Goal: Information Seeking & Learning: Learn about a topic

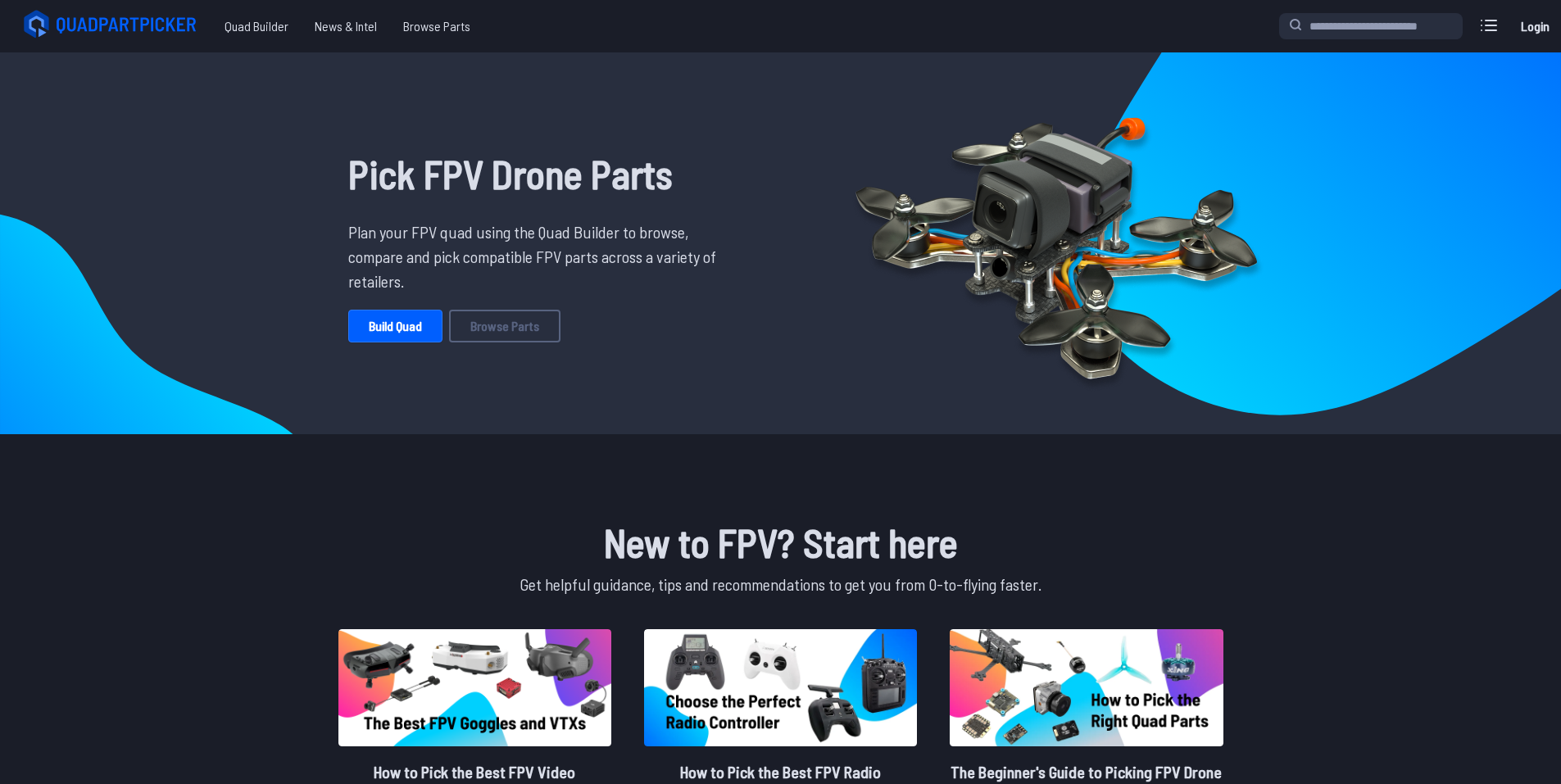
click at [1531, 24] on link "Login" at bounding box center [1534, 25] width 39 height 32
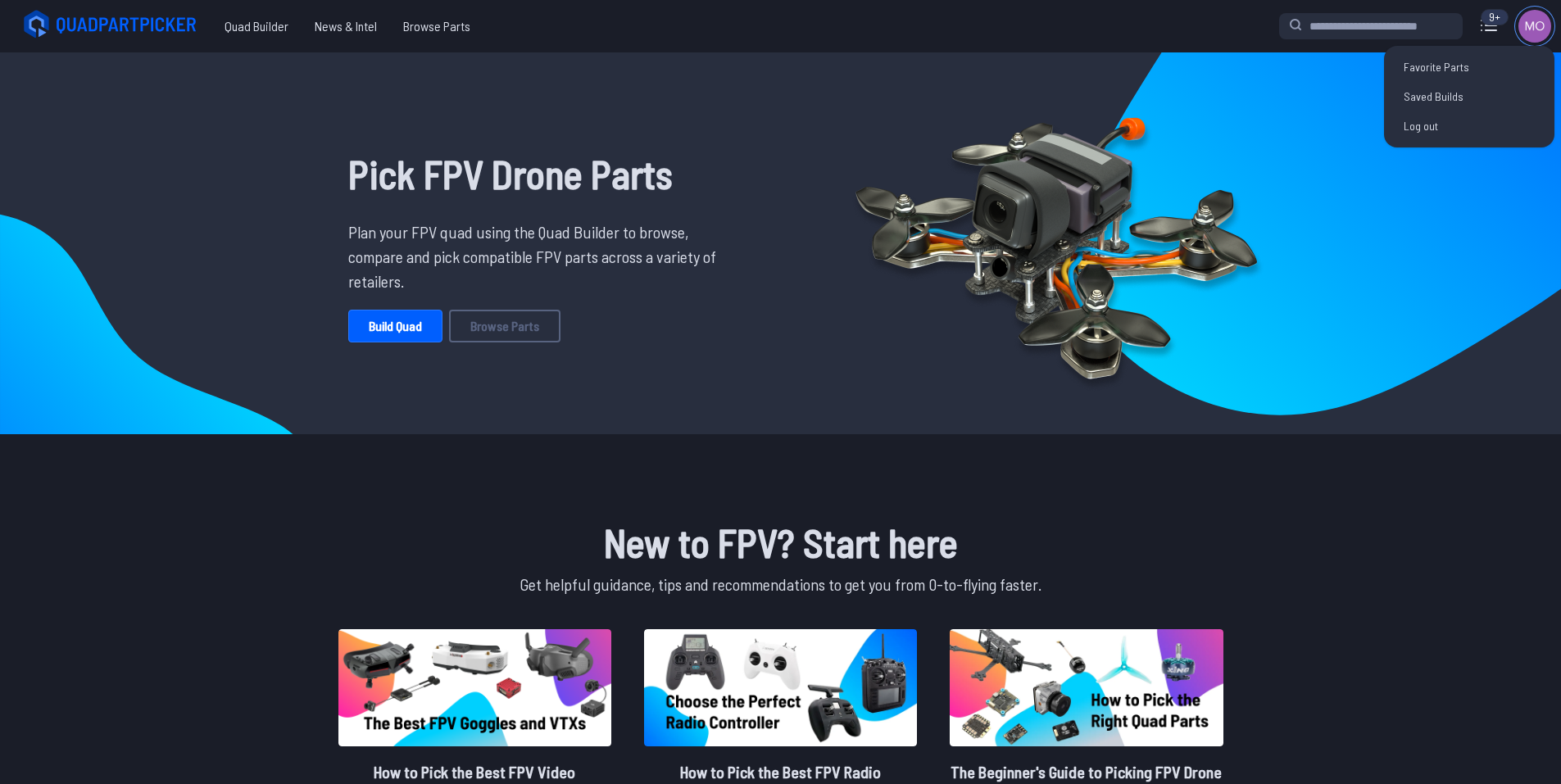
click at [1528, 32] on img at bounding box center [1534, 25] width 32 height 32
click at [1466, 83] on link "Saved Builds" at bounding box center [1469, 97] width 158 height 30
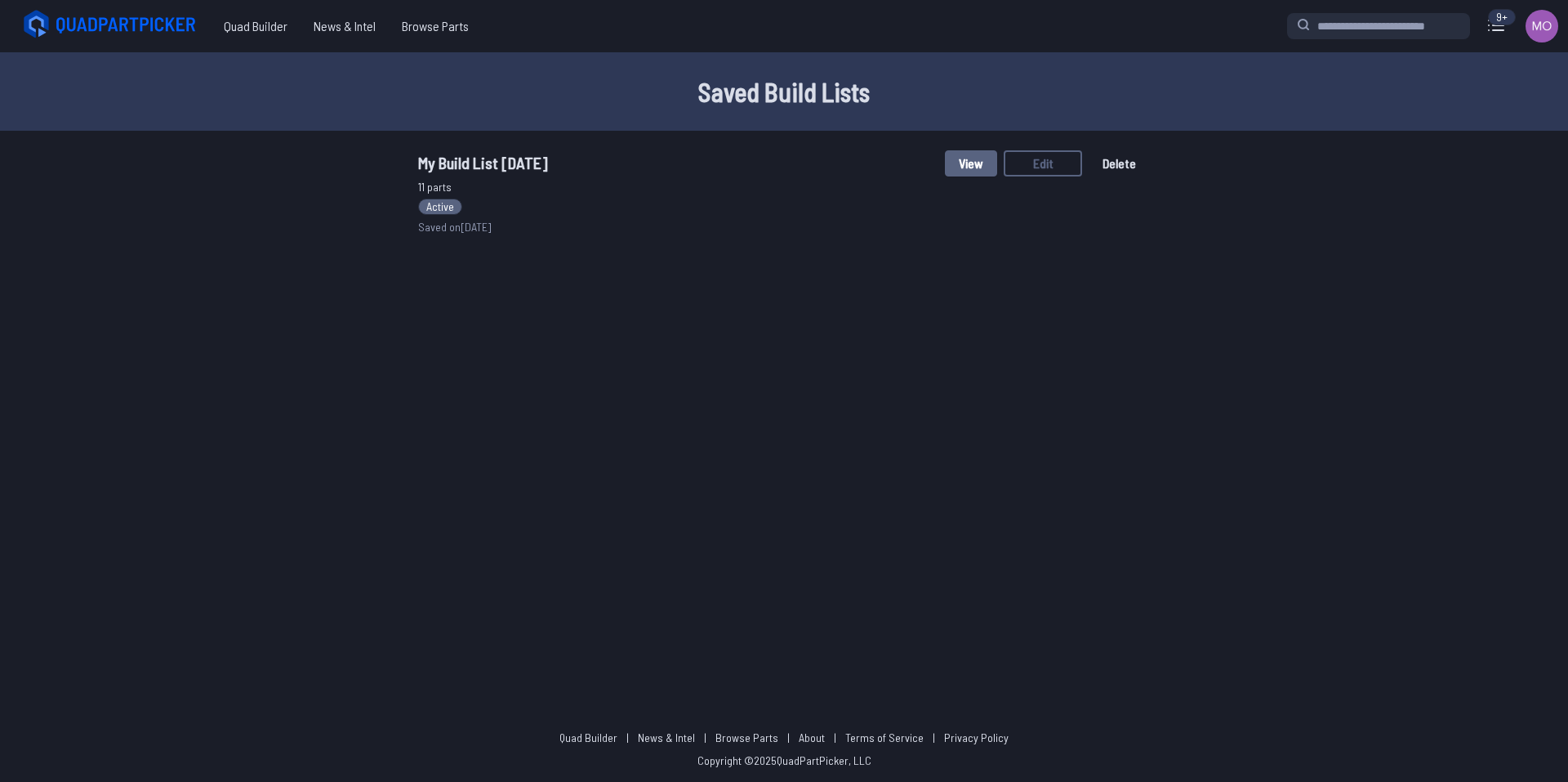
click at [448, 161] on span "My Build List 9/10/2025" at bounding box center [483, 162] width 130 height 19
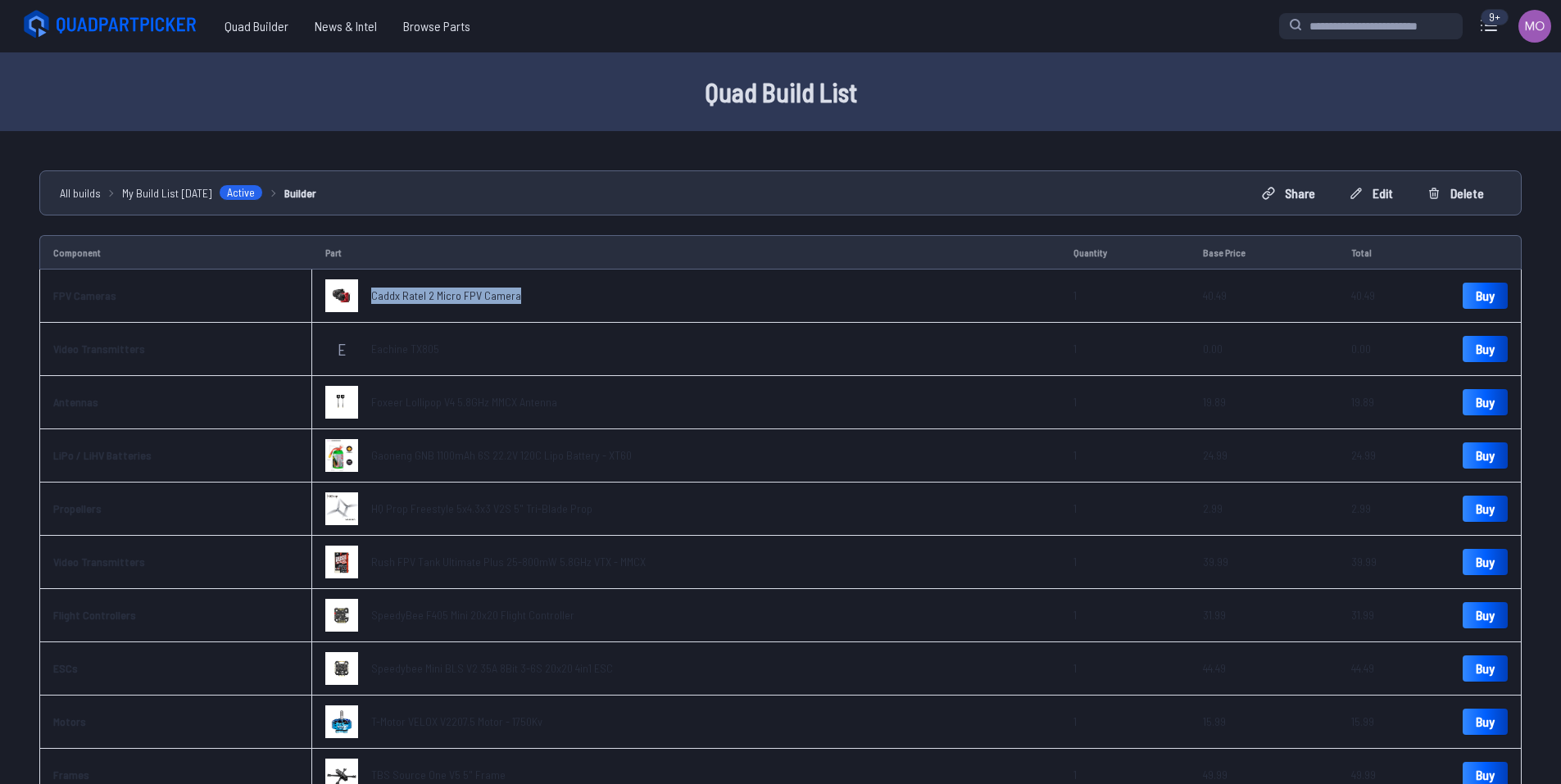
drag, startPoint x: 517, startPoint y: 291, endPoint x: 368, endPoint y: 283, distance: 149.2
click at [368, 283] on td "Caddx Ratel 2 Micro FPV Camera" at bounding box center [686, 296] width 748 height 53
copy span "Caddx Ratel 2 Micro FPV Camera"
click at [334, 294] on img at bounding box center [341, 295] width 32 height 32
click at [430, 292] on span "Caddx Ratel 2 Micro FPV Camera" at bounding box center [446, 295] width 150 height 14
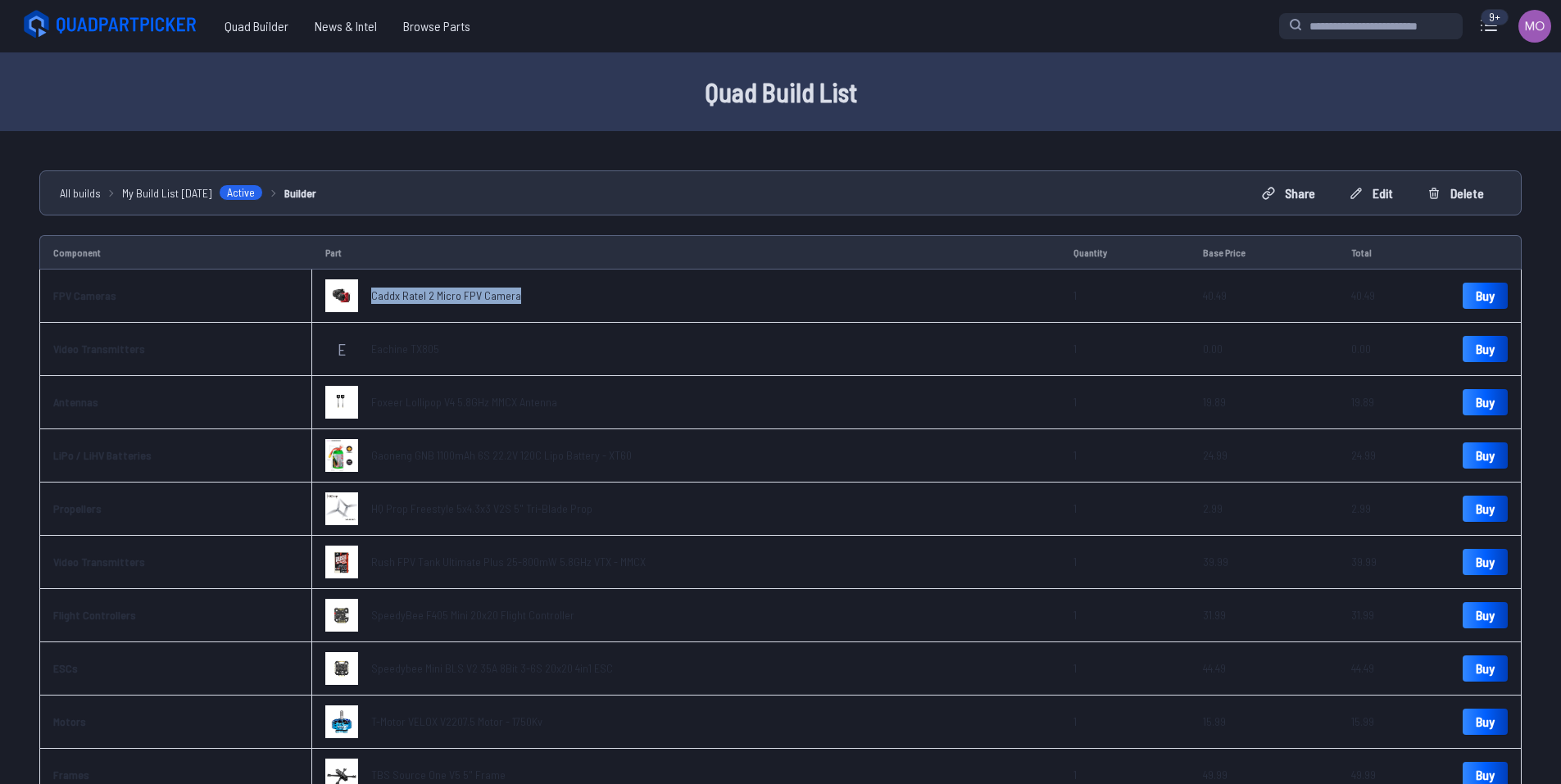
click at [587, 298] on td "Caddx Ratel 2 Micro FPV Camera" at bounding box center [686, 296] width 748 height 53
click at [438, 289] on span "Caddx Ratel 2 Micro FPV Camera" at bounding box center [446, 295] width 150 height 14
drag, startPoint x: 454, startPoint y: 347, endPoint x: 362, endPoint y: 349, distance: 92.0
click at [362, 349] on td "E Eachine TX805" at bounding box center [686, 349] width 748 height 53
copy div "Eachine TX805"
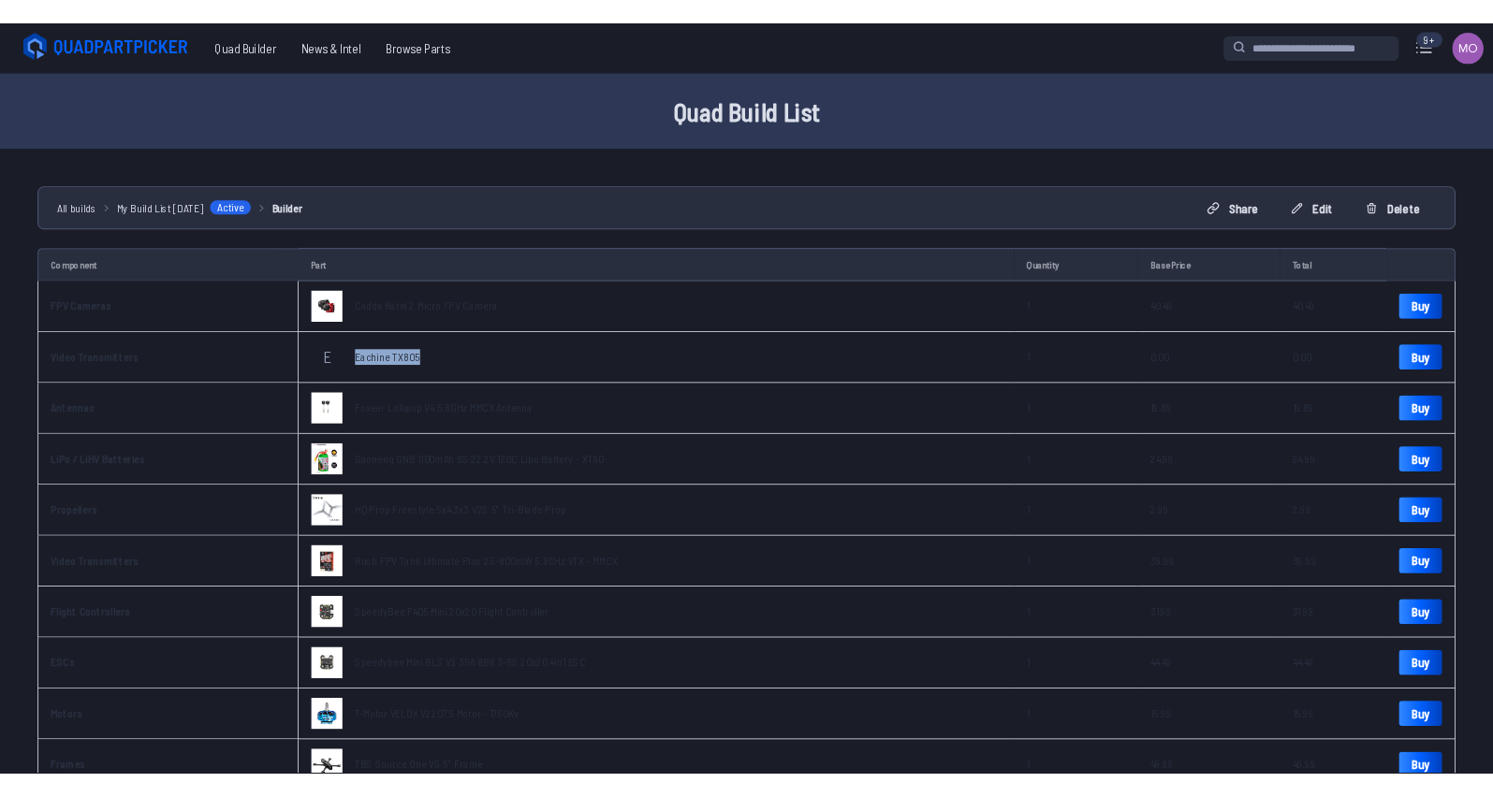
scroll to position [94, 0]
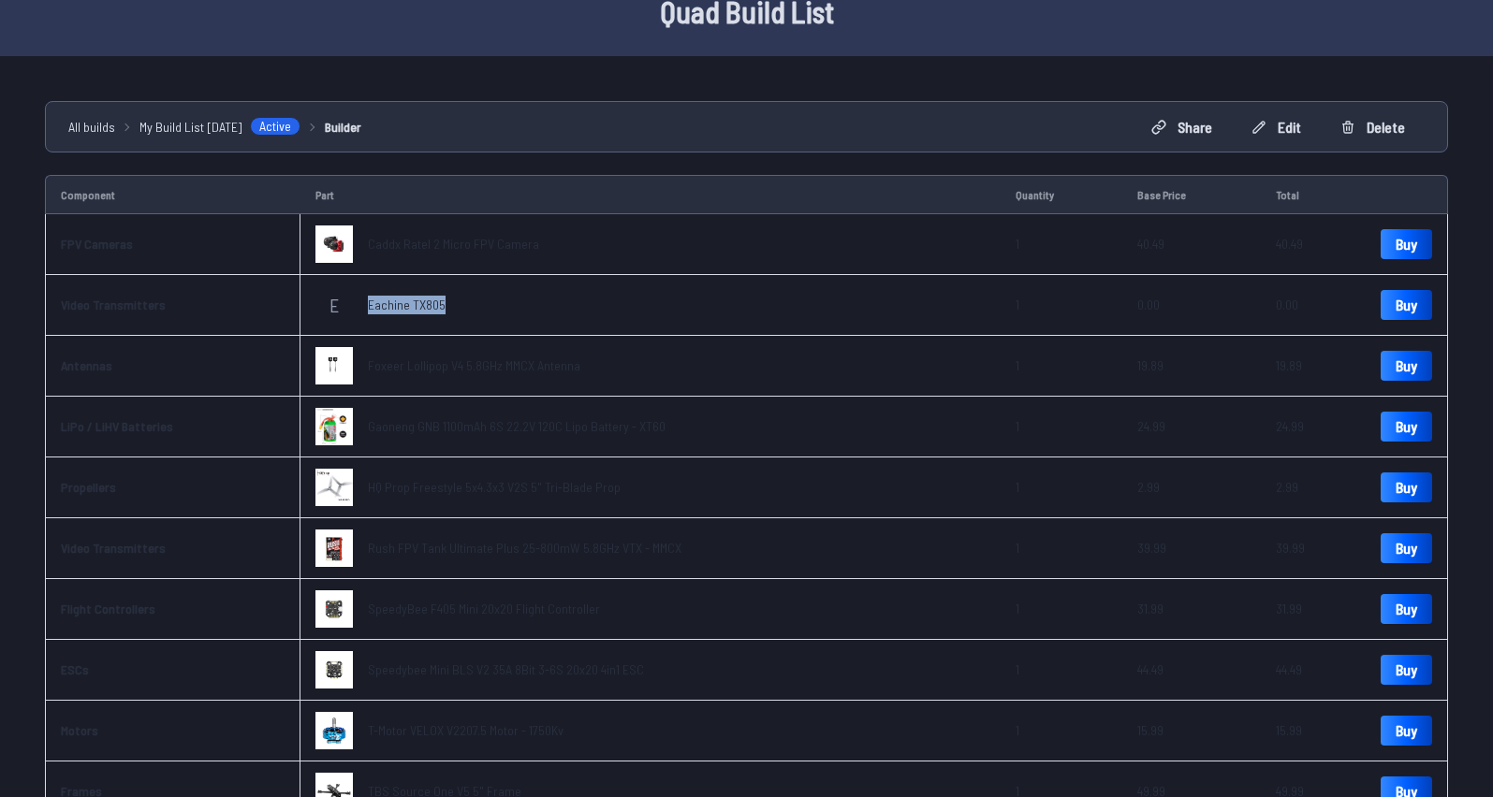
click at [503, 315] on td "E Eachine TX805" at bounding box center [650, 305] width 701 height 61
click at [155, 29] on h1 "Quad Build List" at bounding box center [747, 11] width 1198 height 45
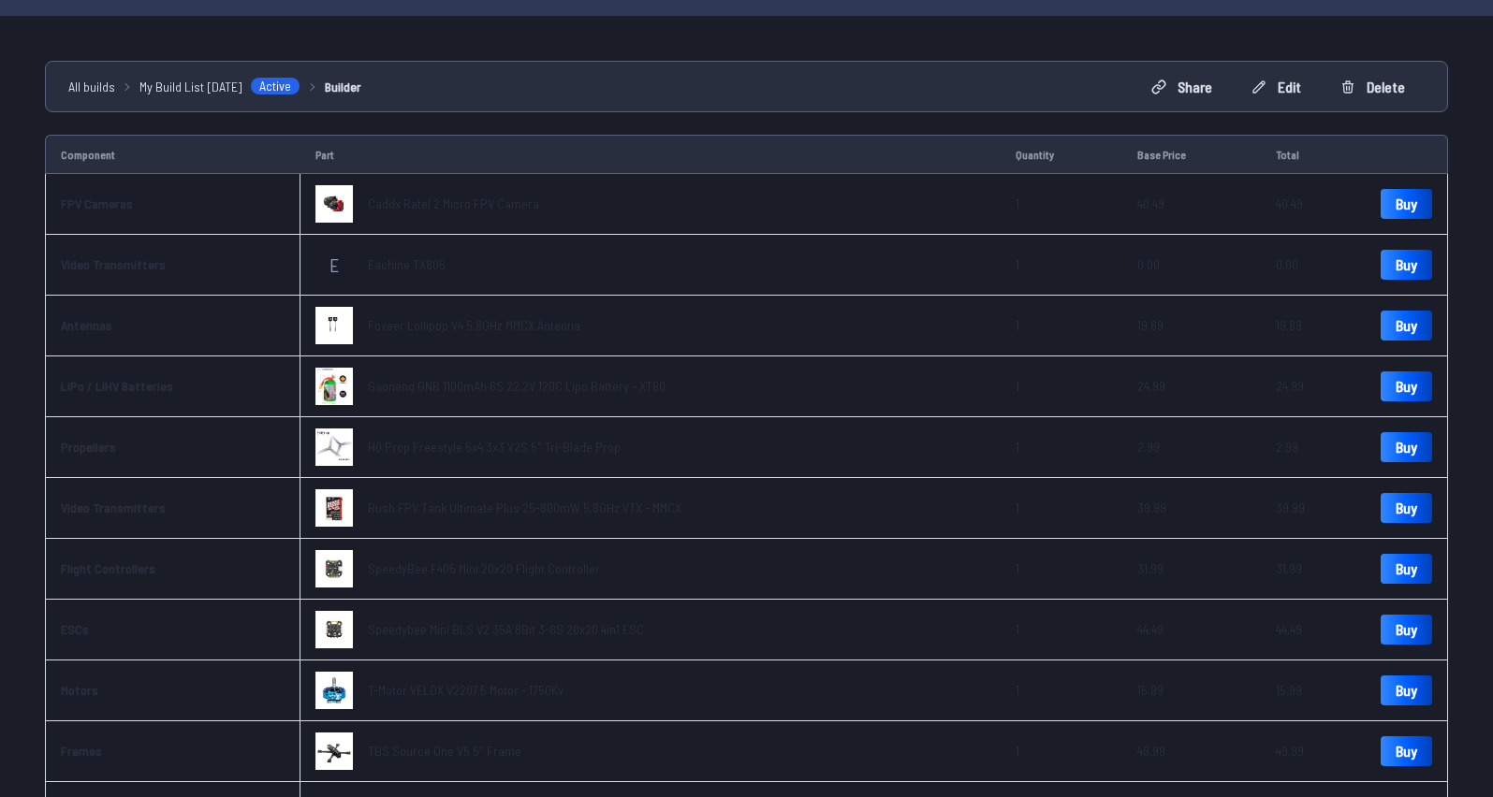
scroll to position [129, 0]
